Goal: Task Accomplishment & Management: Manage account settings

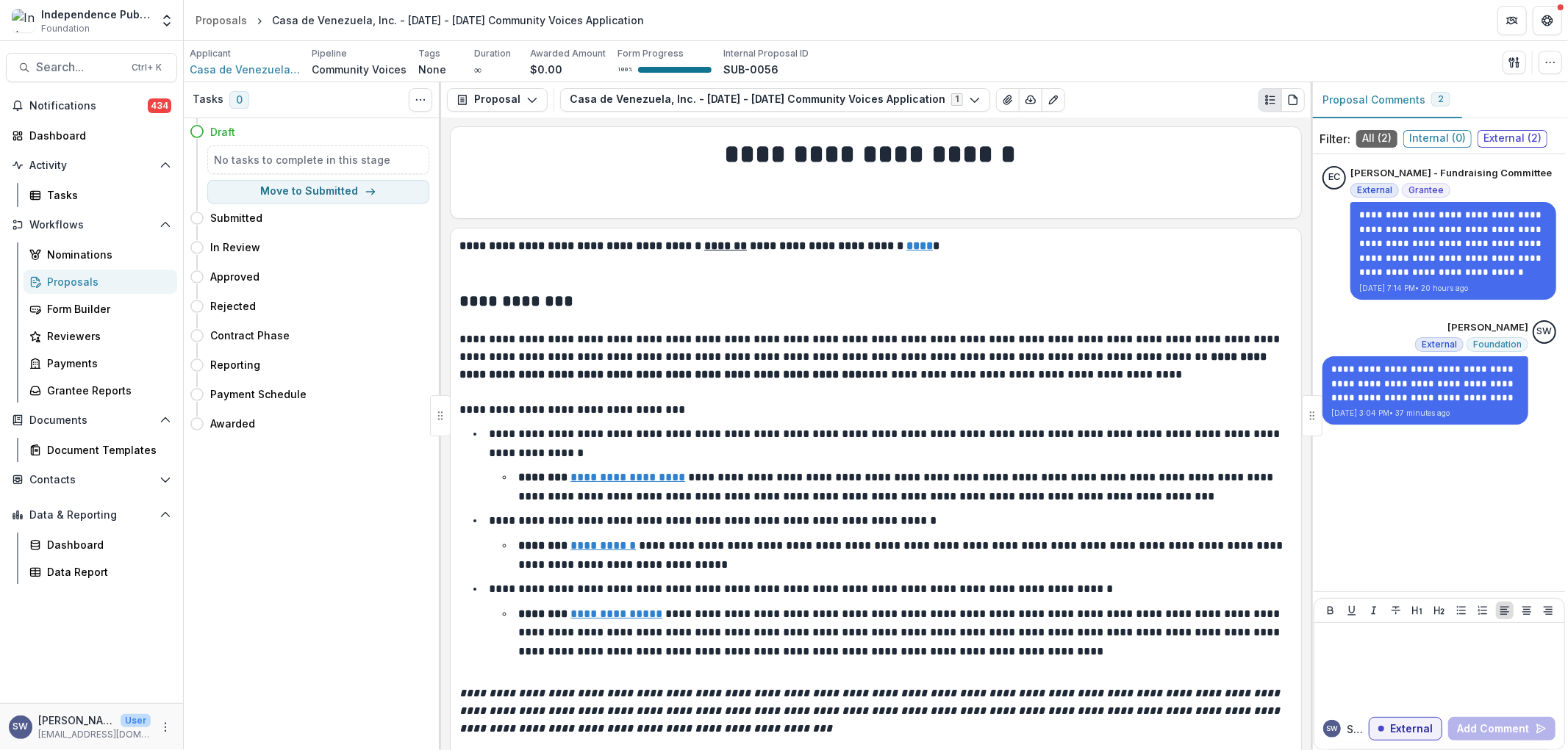
scroll to position [3048, 0]
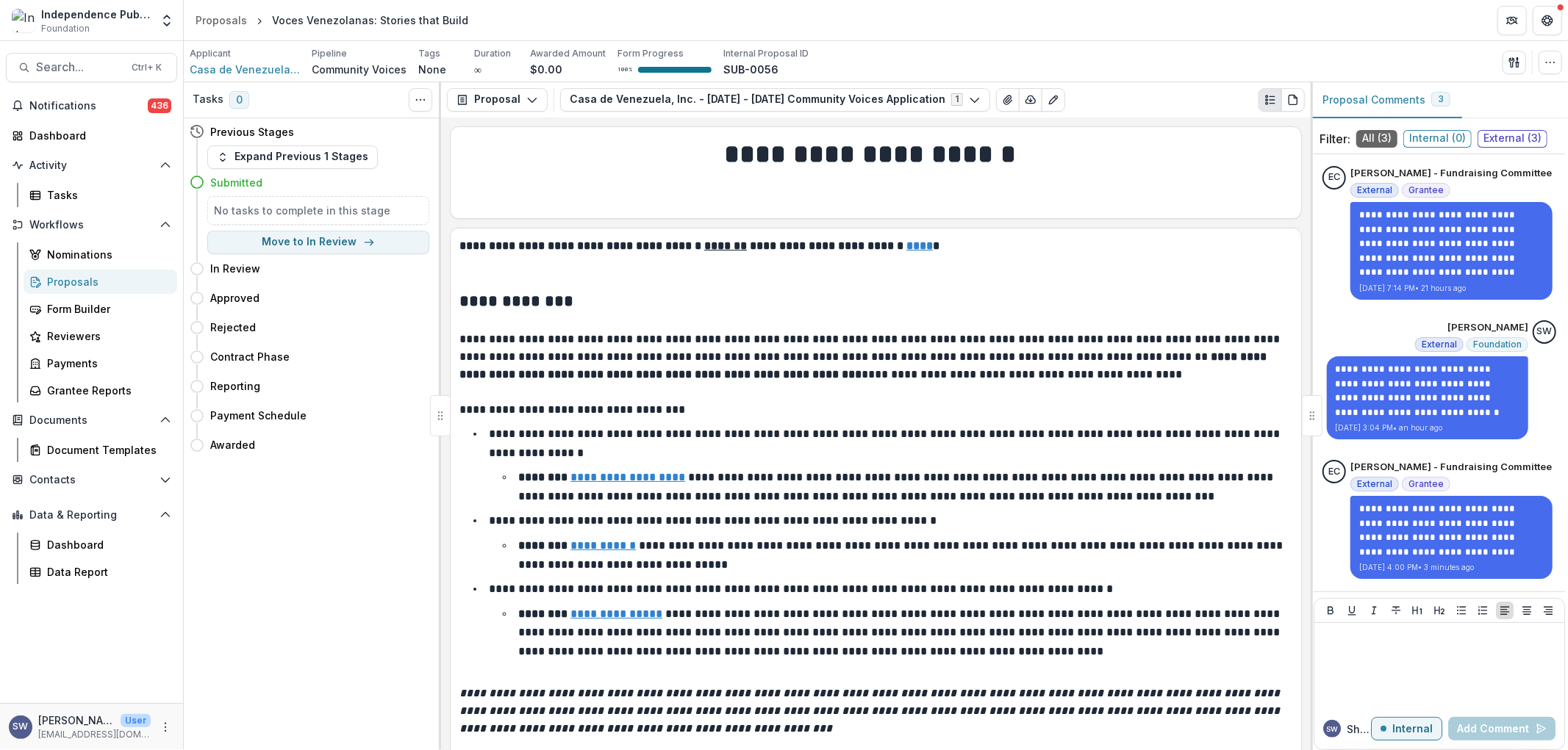
click at [91, 282] on div "Proposals" at bounding box center [106, 282] width 118 height 16
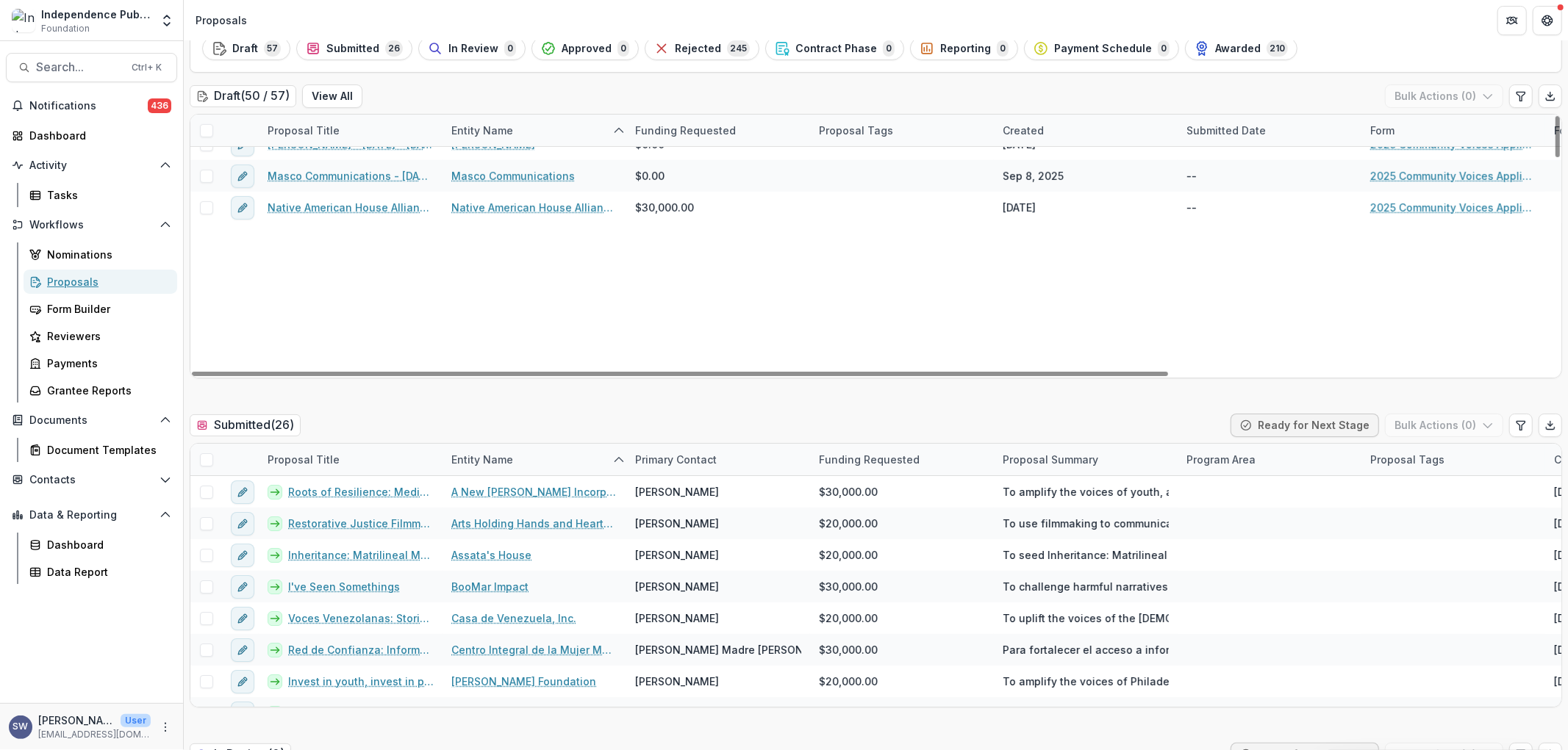
scroll to position [206, 0]
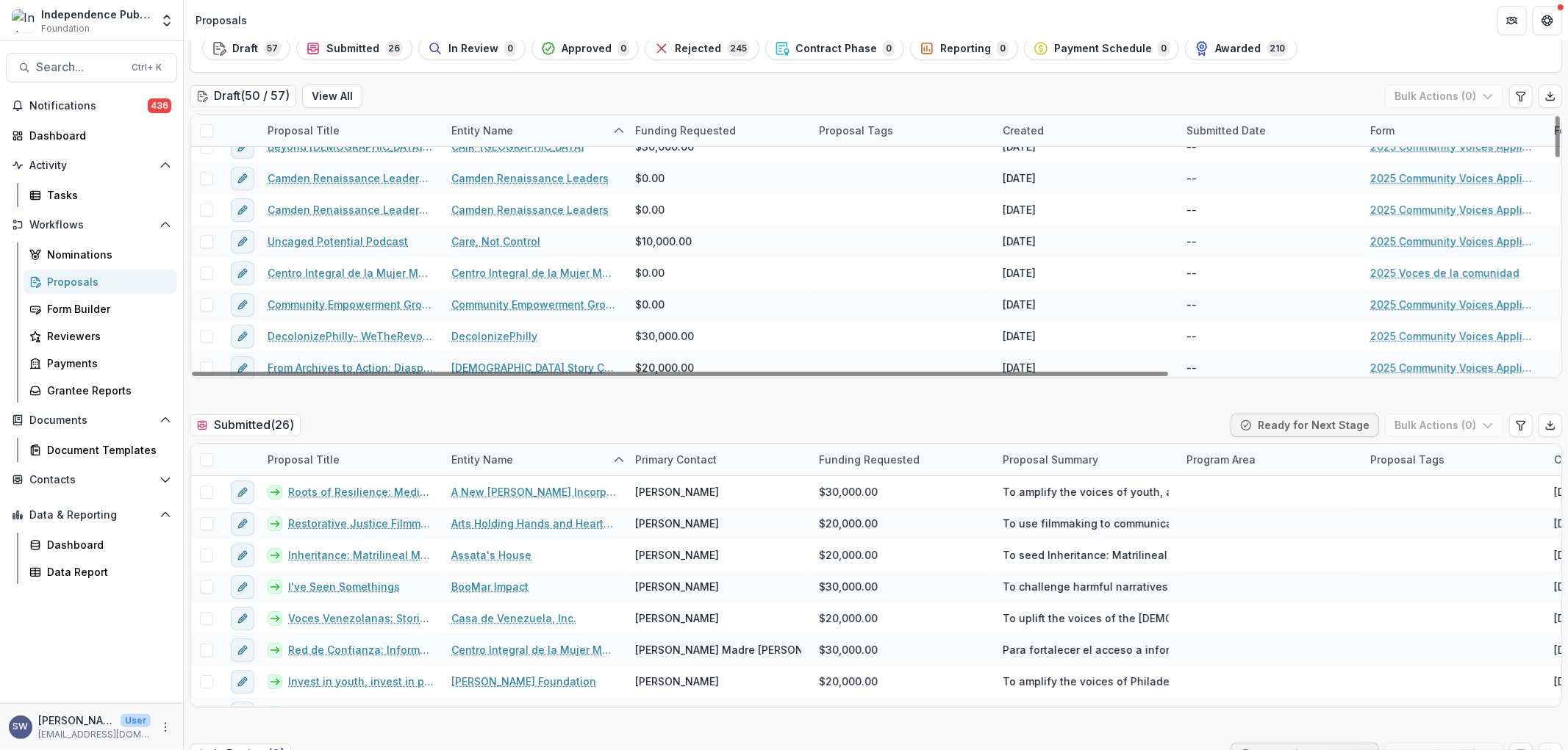
click at [489, 92] on div "Draft ( 50 / 57 ) View All Bulk Actions ( 0 )" at bounding box center [876, 98] width 1373 height 29
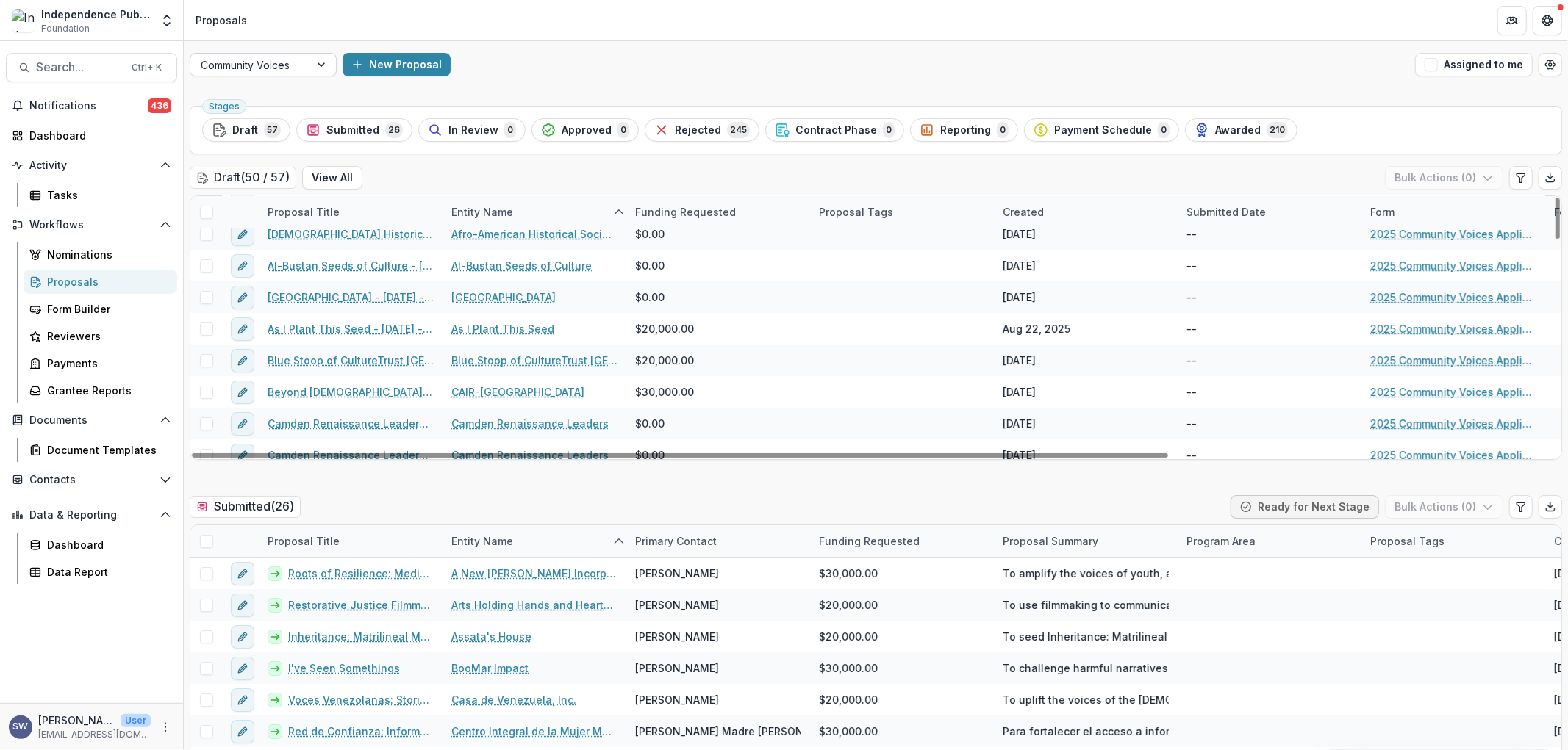
click at [298, 61] on div at bounding box center [250, 65] width 98 height 19
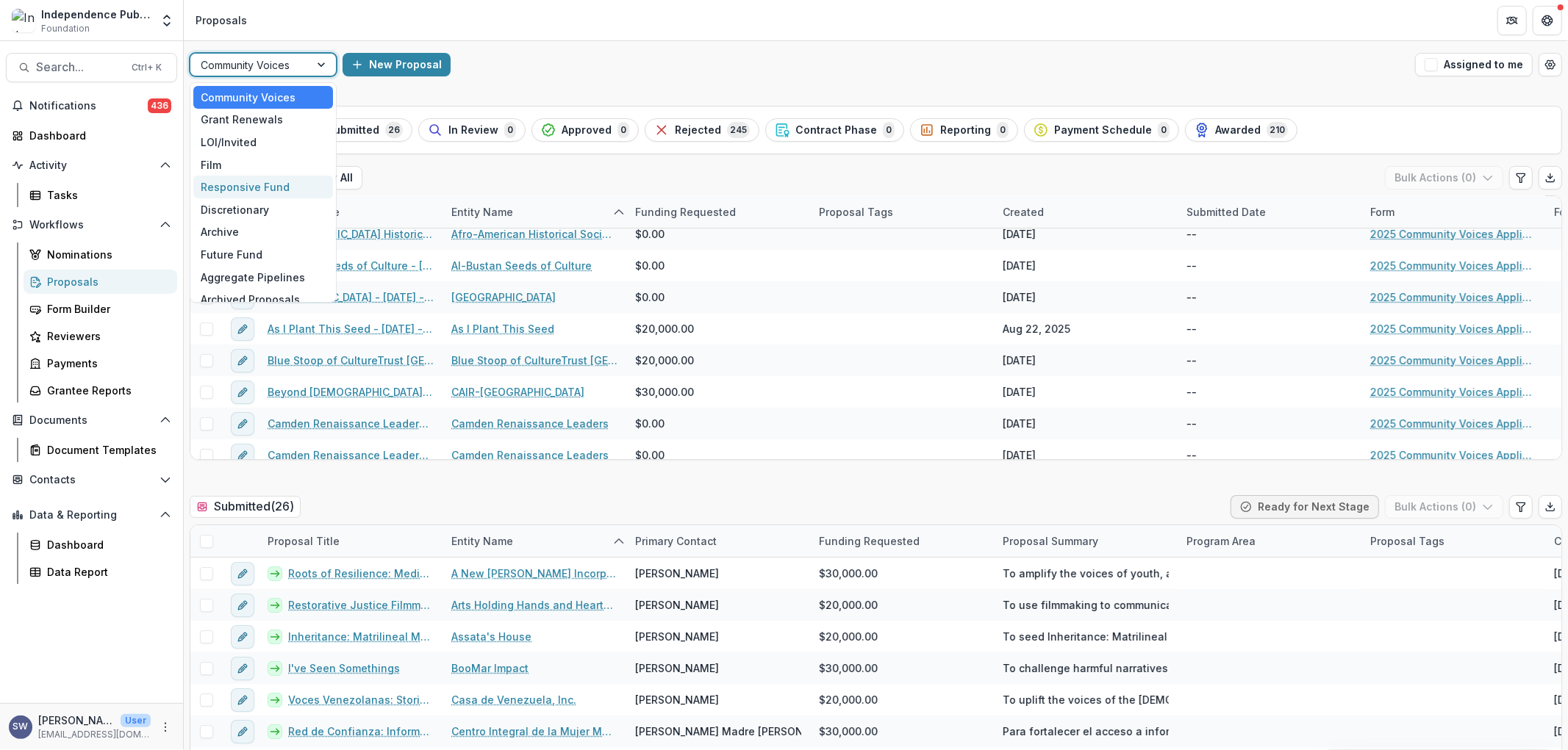
click at [269, 185] on div "Responsive Fund" at bounding box center [262, 187] width 139 height 23
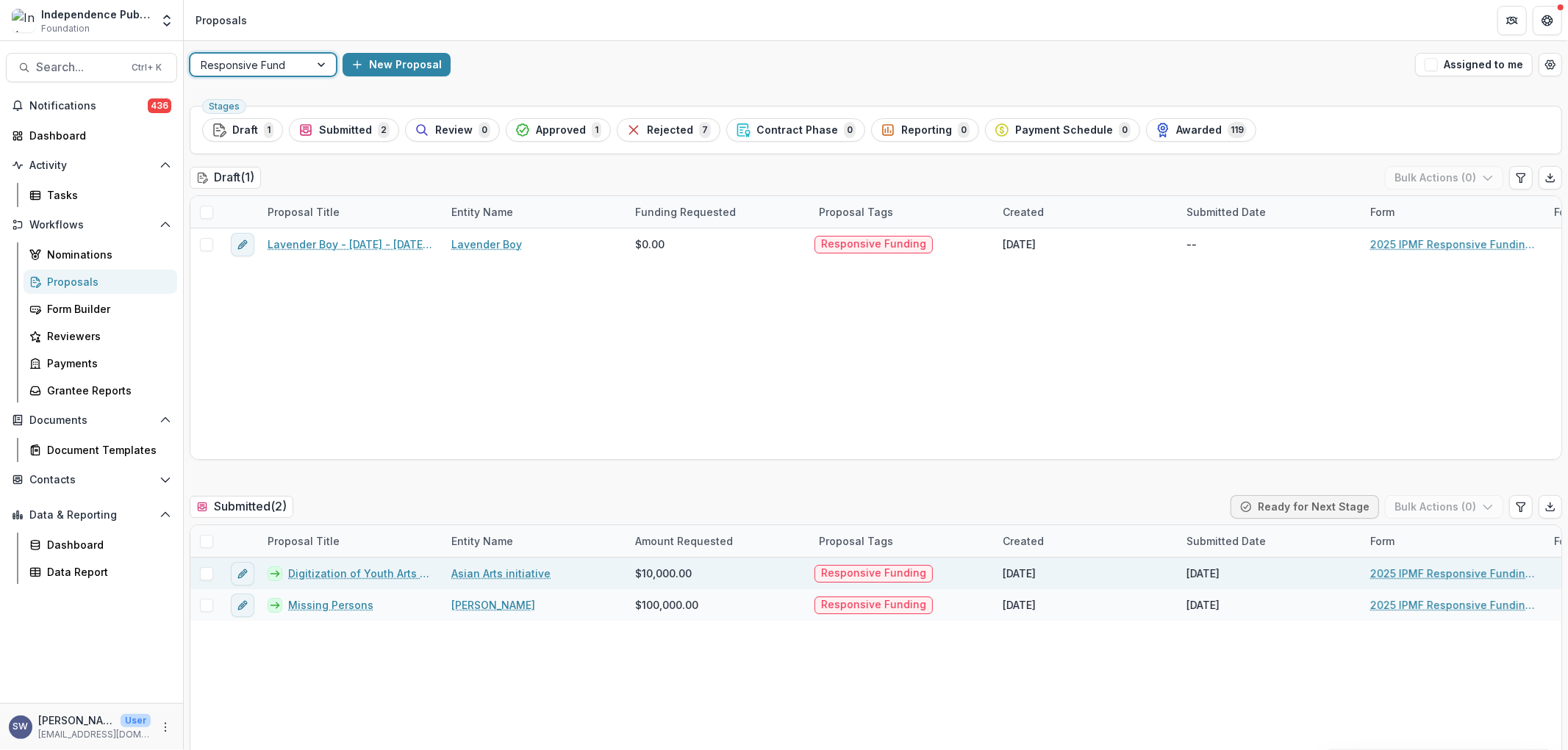
click at [211, 573] on span at bounding box center [206, 574] width 13 height 13
click at [1417, 507] on button "Bulk Actions ( 1 )" at bounding box center [1445, 507] width 116 height 24
